Goal: Transaction & Acquisition: Subscribe to service/newsletter

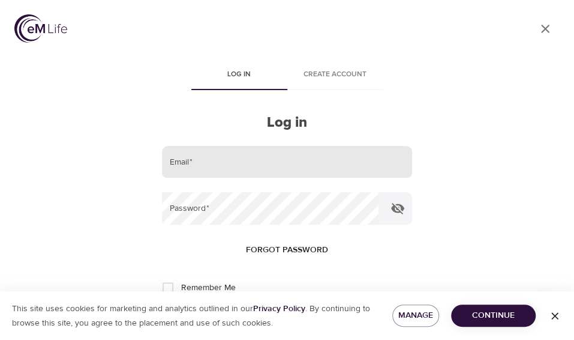
click at [193, 160] on input "email" at bounding box center [287, 162] width 250 height 32
type input "mwh9q@virginia.edu"
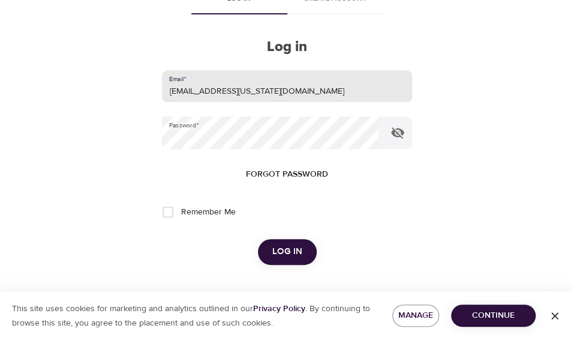
click at [168, 212] on input "Remember Me" at bounding box center [167, 211] width 25 height 25
checkbox input "true"
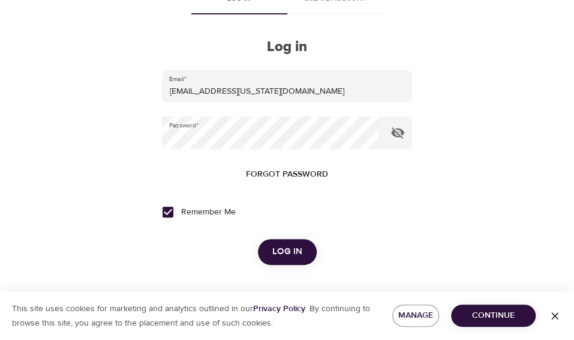
scroll to position [77, 0]
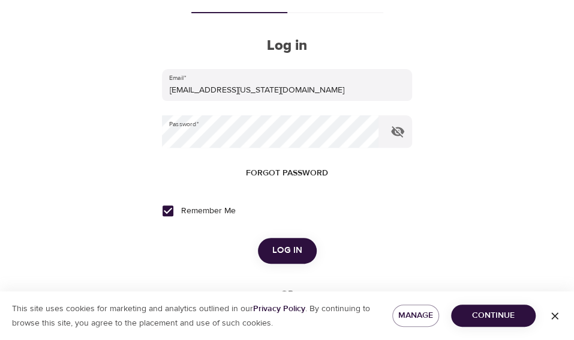
click at [284, 247] on span "Log in" at bounding box center [288, 251] width 30 height 16
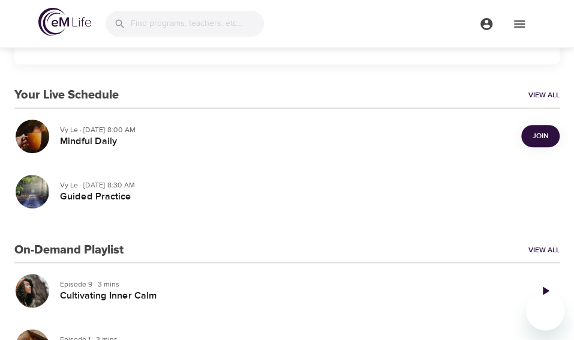
scroll to position [221, 0]
click at [420, 136] on span "Join" at bounding box center [541, 136] width 24 height 13
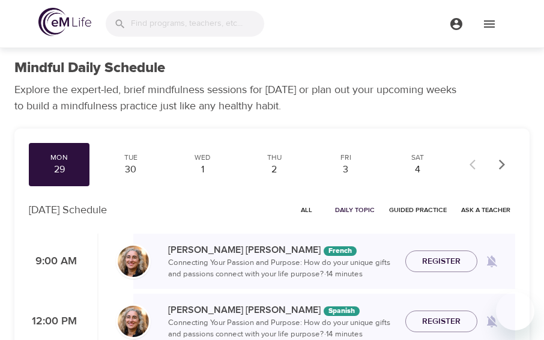
click at [312, 209] on span "All" at bounding box center [306, 209] width 29 height 11
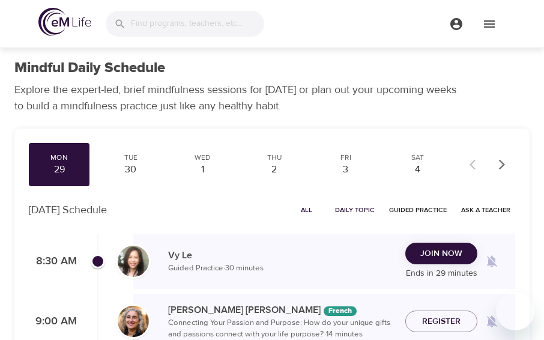
click at [433, 261] on button "Join Now" at bounding box center [441, 254] width 72 height 22
